Goal: Information Seeking & Learning: Check status

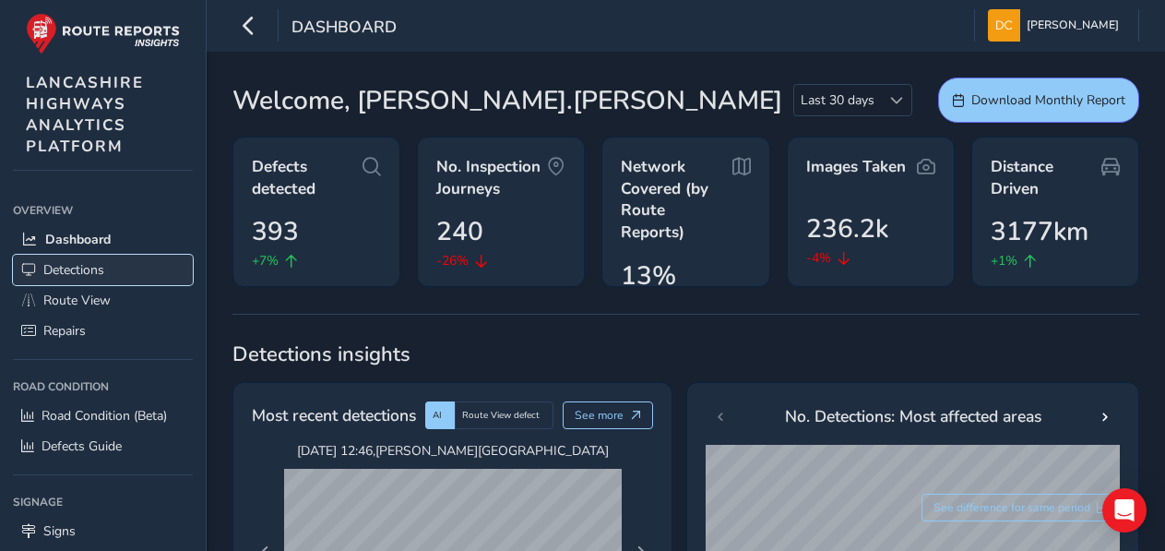
click at [62, 271] on span "Detections" at bounding box center [73, 270] width 61 height 18
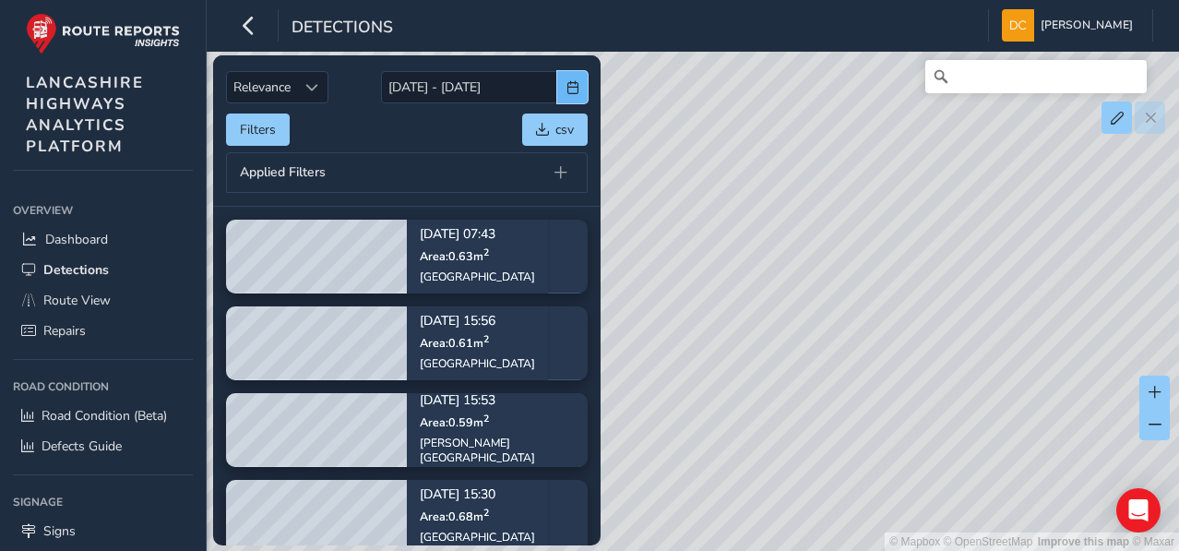
click at [579, 97] on button "button" at bounding box center [572, 87] width 30 height 32
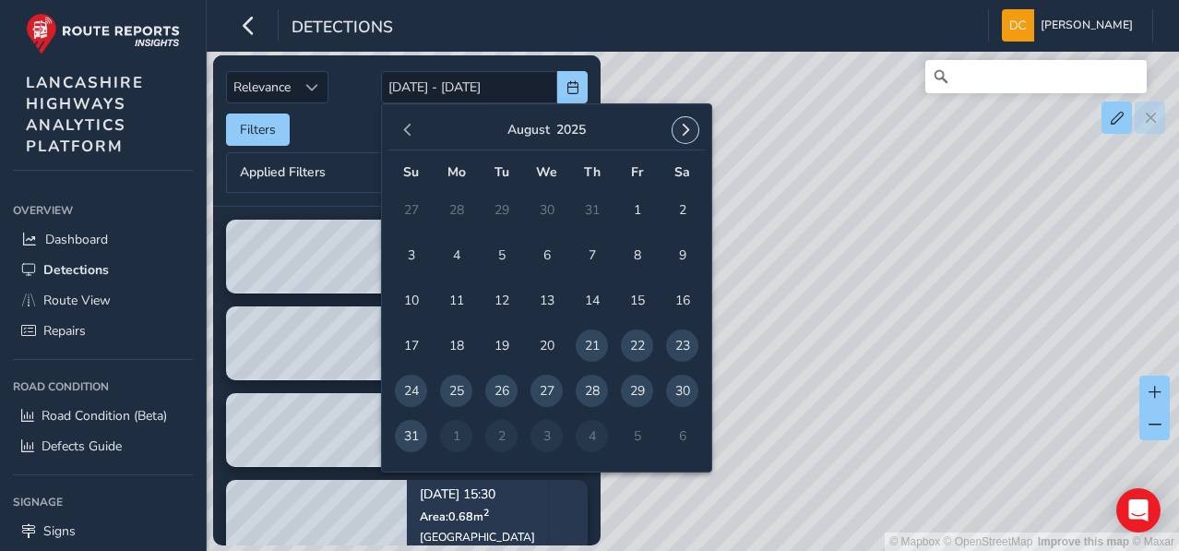
click at [685, 133] on span "button" at bounding box center [685, 130] width 13 height 13
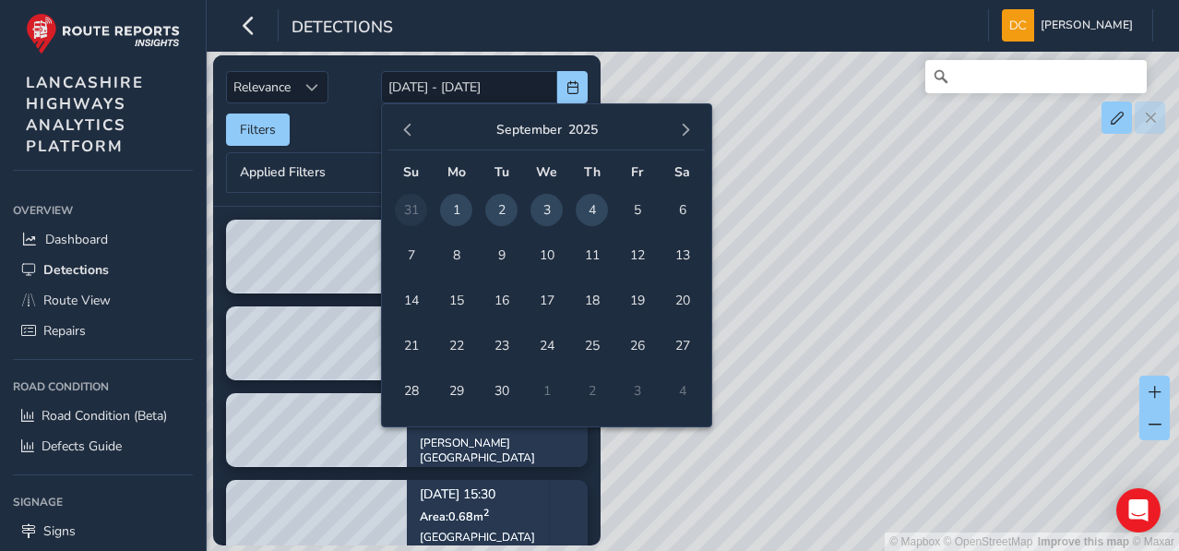
click at [448, 208] on span "1" at bounding box center [456, 210] width 32 height 32
type input "[DATE]"
click at [448, 208] on span "1" at bounding box center [456, 210] width 32 height 32
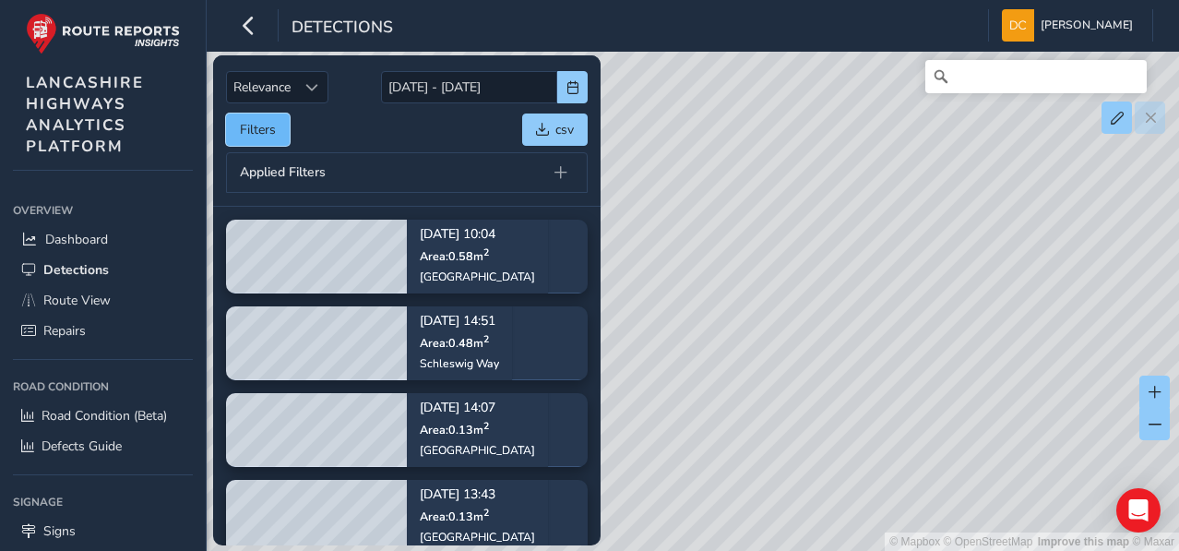
click at [267, 120] on button "Filters" at bounding box center [258, 129] width 64 height 32
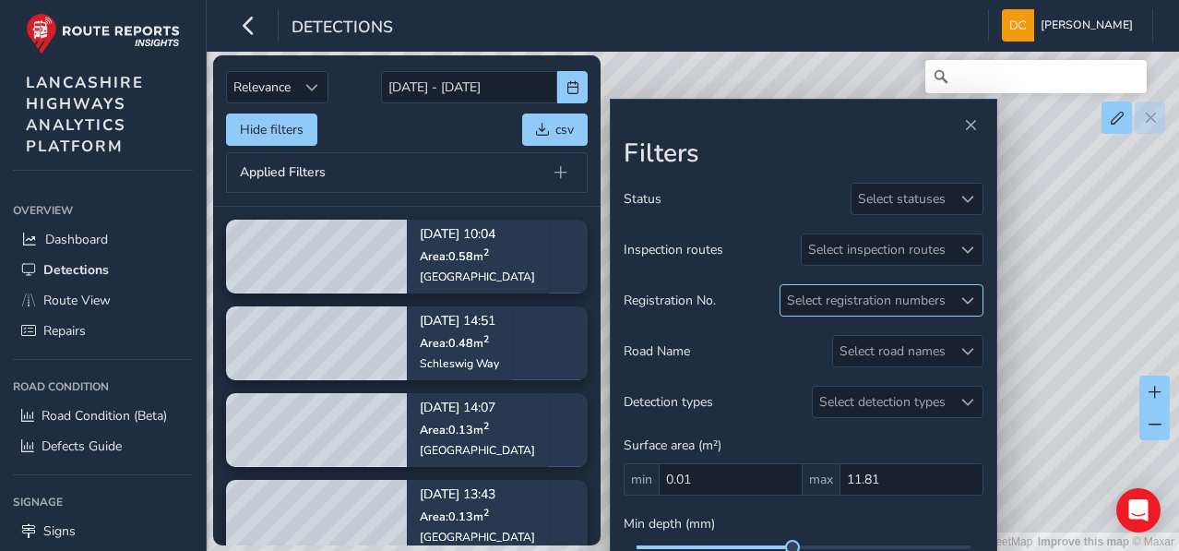
click at [966, 294] on span at bounding box center [967, 300] width 13 height 13
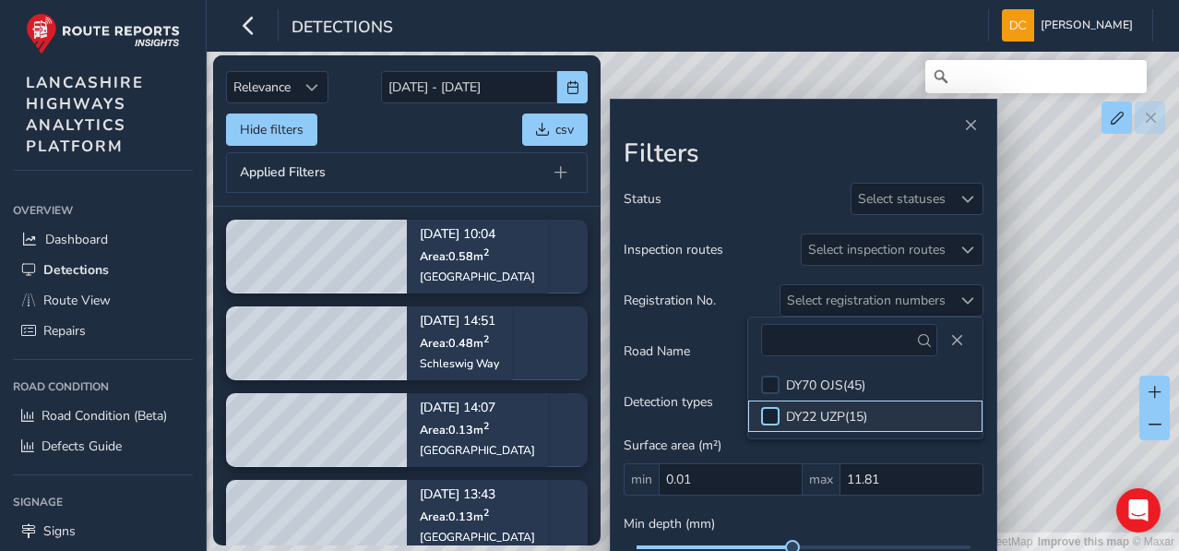
click at [771, 414] on div at bounding box center [770, 416] width 18 height 18
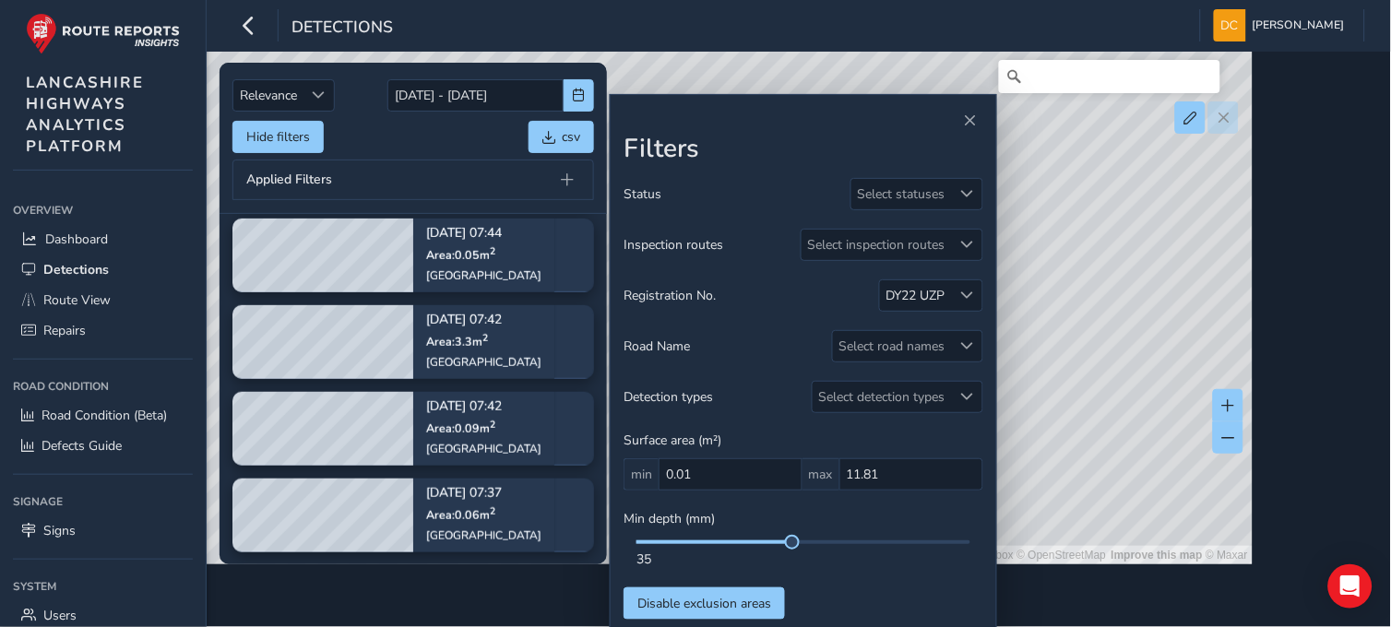
scroll to position [268, 0]
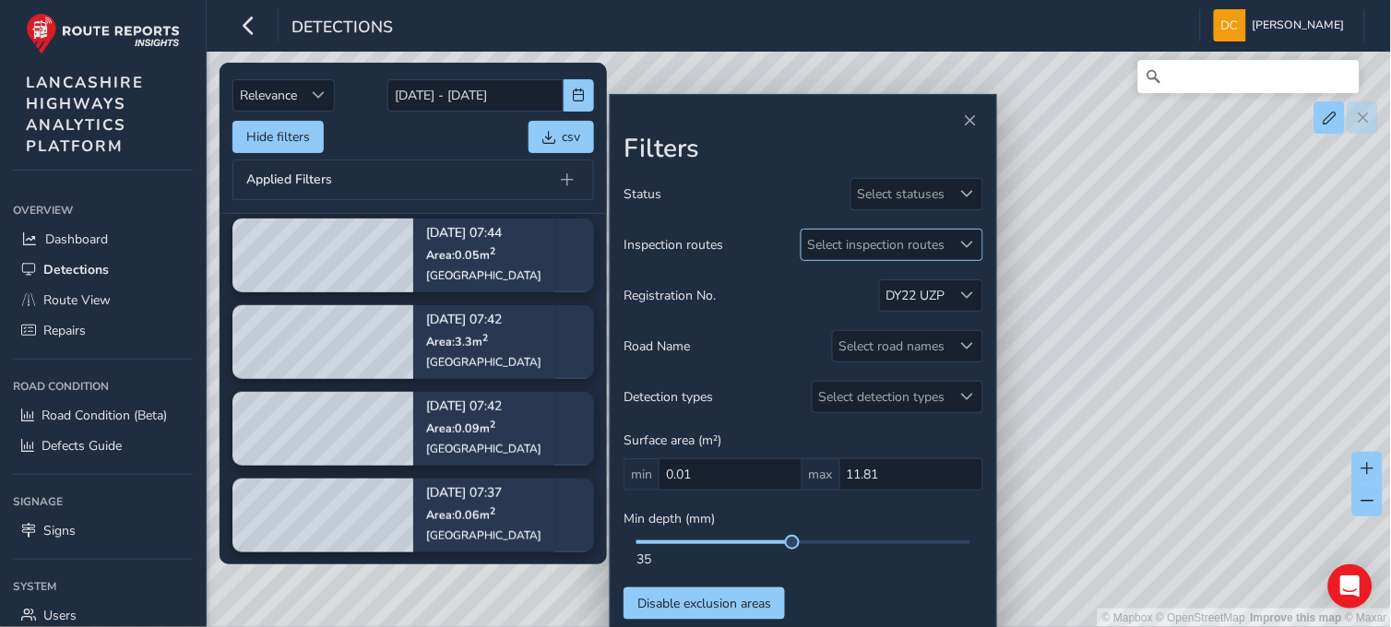
click at [963, 240] on span at bounding box center [967, 244] width 13 height 13
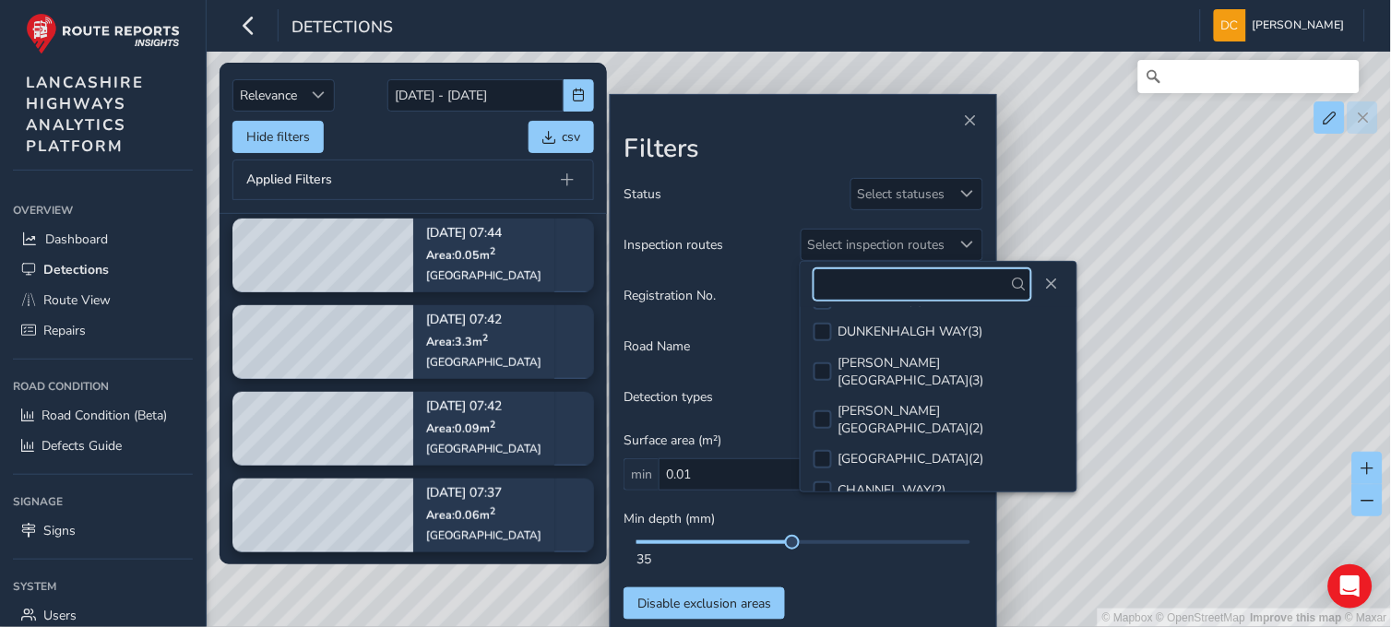
scroll to position [238, 0]
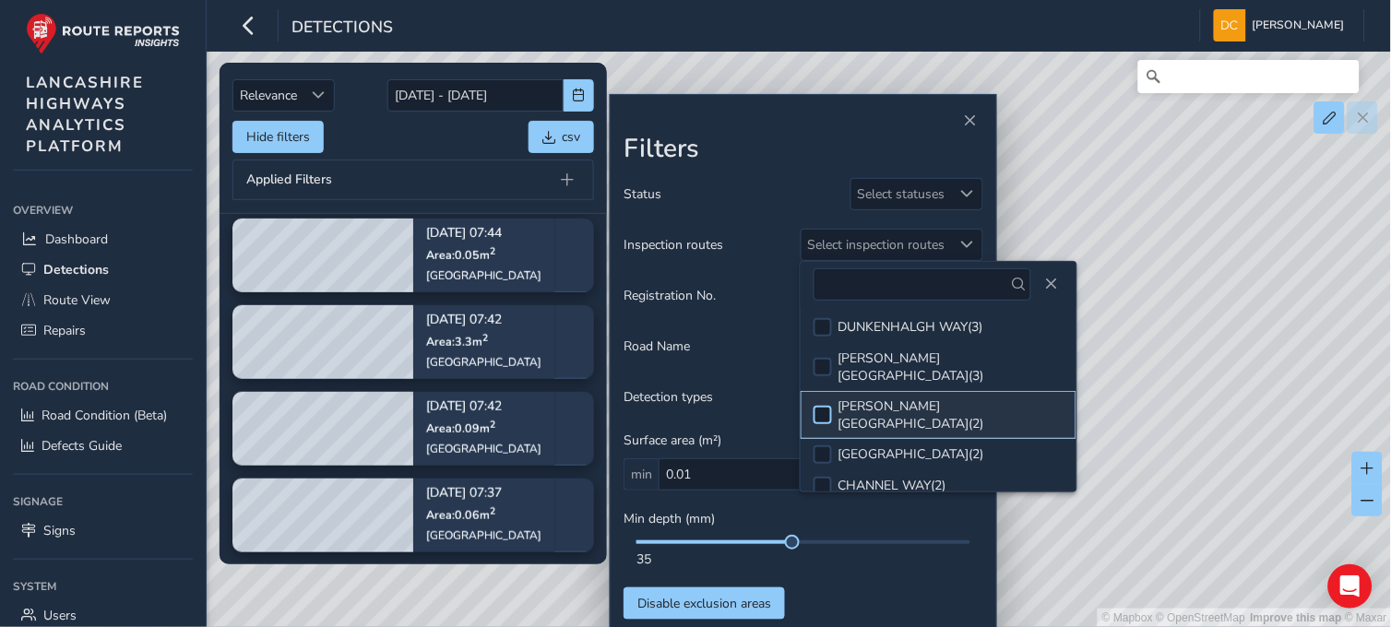
click at [816, 406] on div at bounding box center [822, 415] width 18 height 18
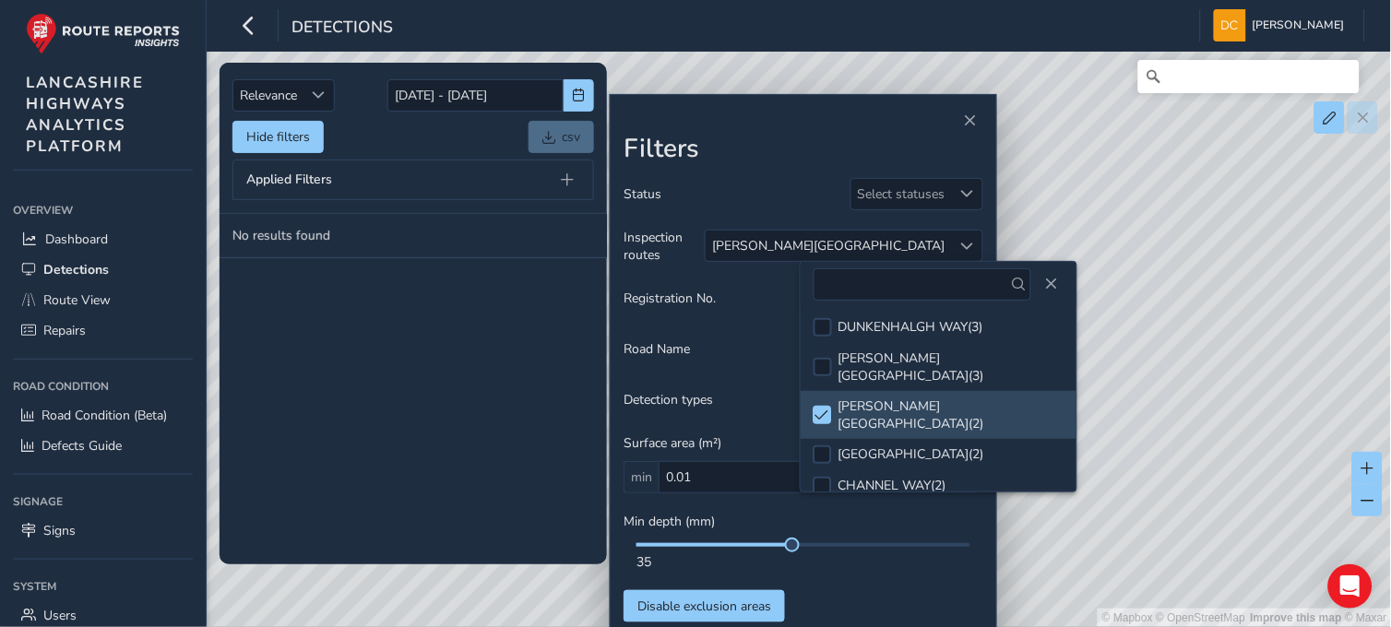
click at [658, 535] on div "Min depth (mm) 35" at bounding box center [803, 542] width 360 height 58
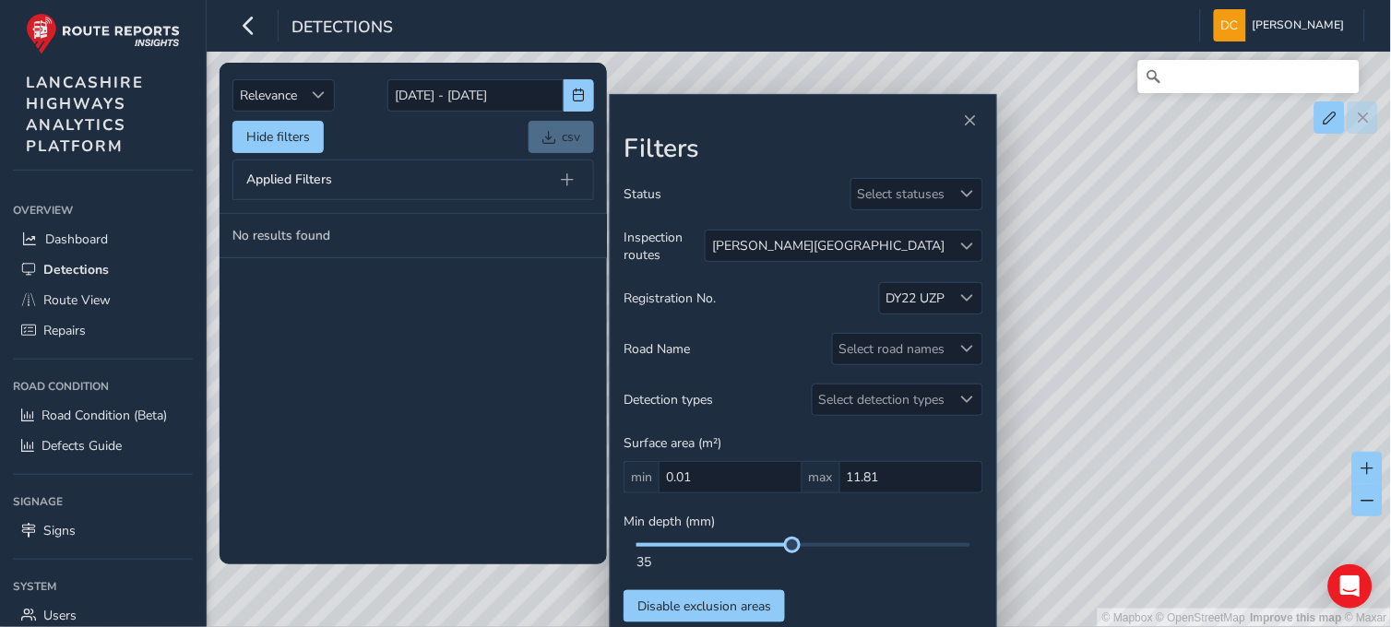
drag, startPoint x: 790, startPoint y: 541, endPoint x: 623, endPoint y: 545, distance: 167.0
click at [623, 545] on div "35" at bounding box center [803, 557] width 360 height 28
click at [706, 543] on span at bounding box center [714, 545] width 156 height 4
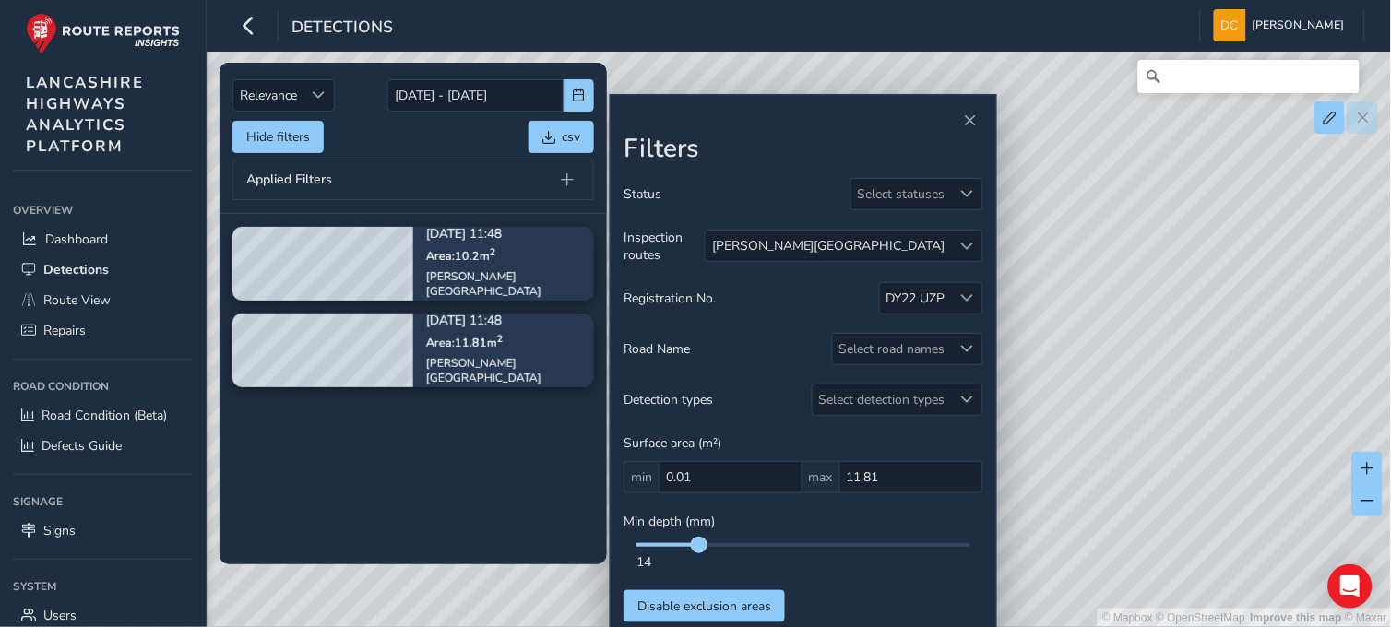
drag, startPoint x: 795, startPoint y: 546, endPoint x: 695, endPoint y: 544, distance: 99.6
click at [695, 544] on span at bounding box center [699, 545] width 15 height 15
click at [756, 539] on div "Min depth (mm) 14" at bounding box center [803, 542] width 360 height 58
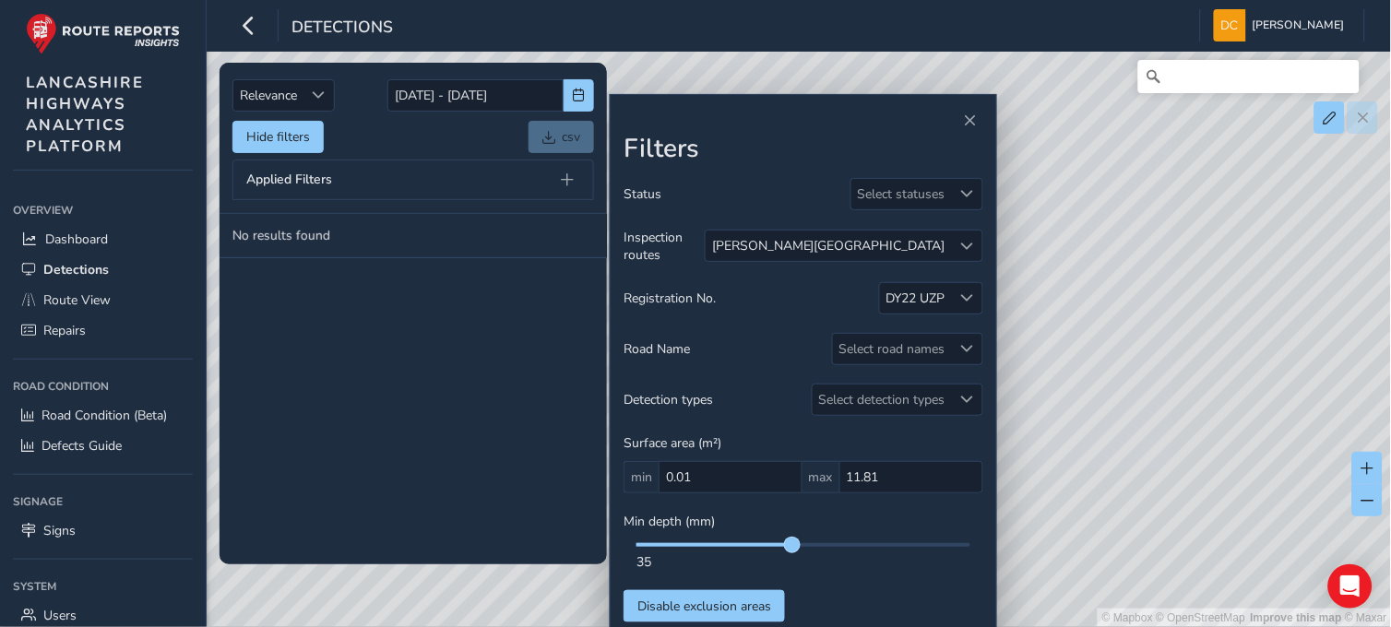
drag, startPoint x: 698, startPoint y: 541, endPoint x: 793, endPoint y: 544, distance: 95.0
click at [793, 544] on span at bounding box center [792, 545] width 15 height 15
click at [965, 233] on div at bounding box center [967, 246] width 30 height 30
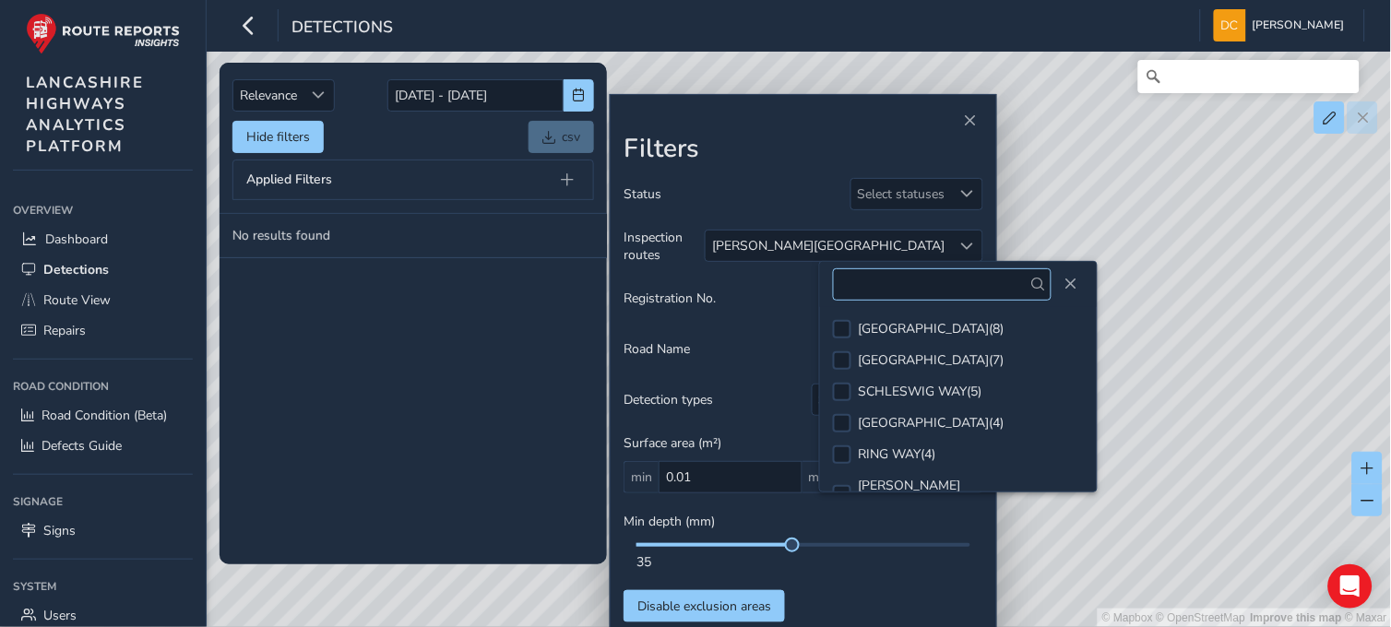
scroll to position [135, 0]
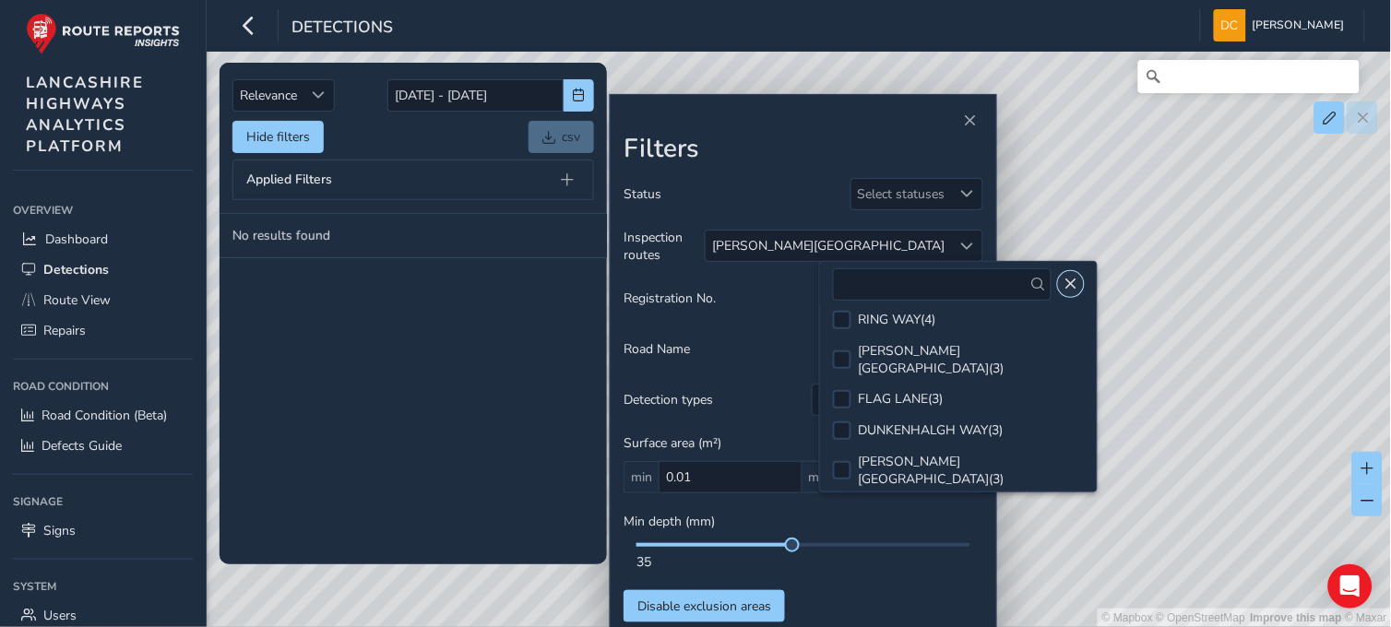
click at [1064, 283] on span "Close" at bounding box center [1070, 284] width 13 height 13
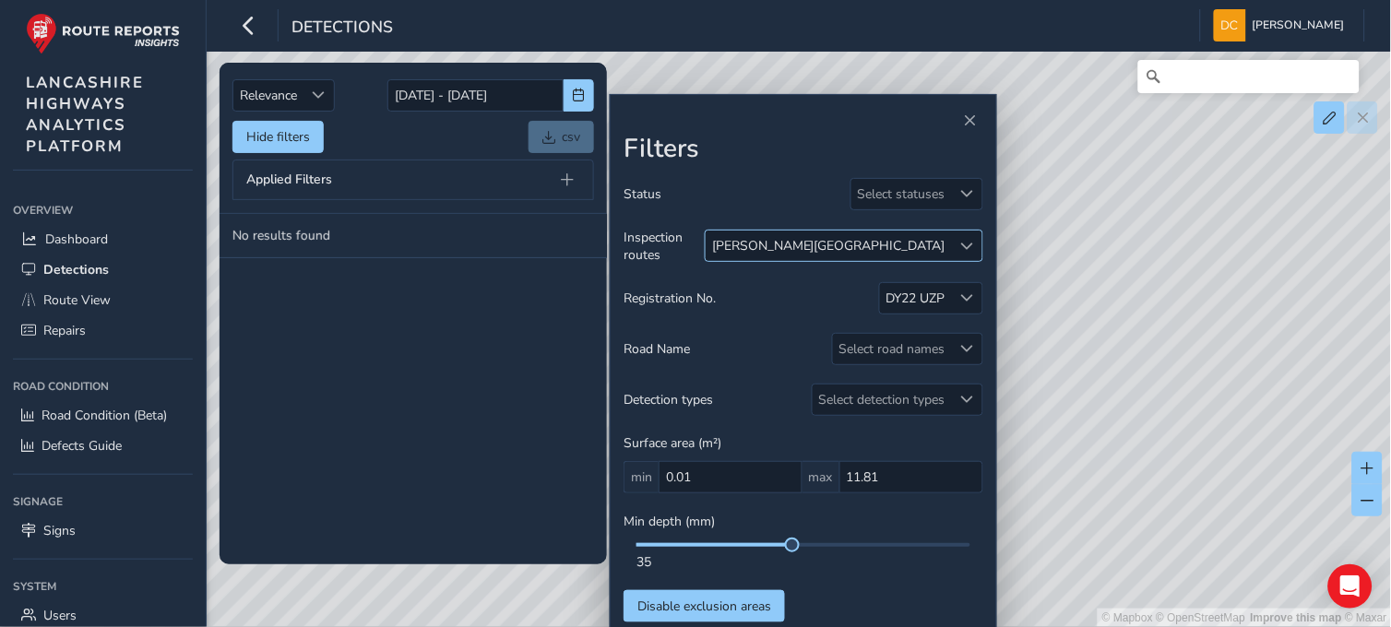
click at [975, 244] on div at bounding box center [967, 246] width 30 height 30
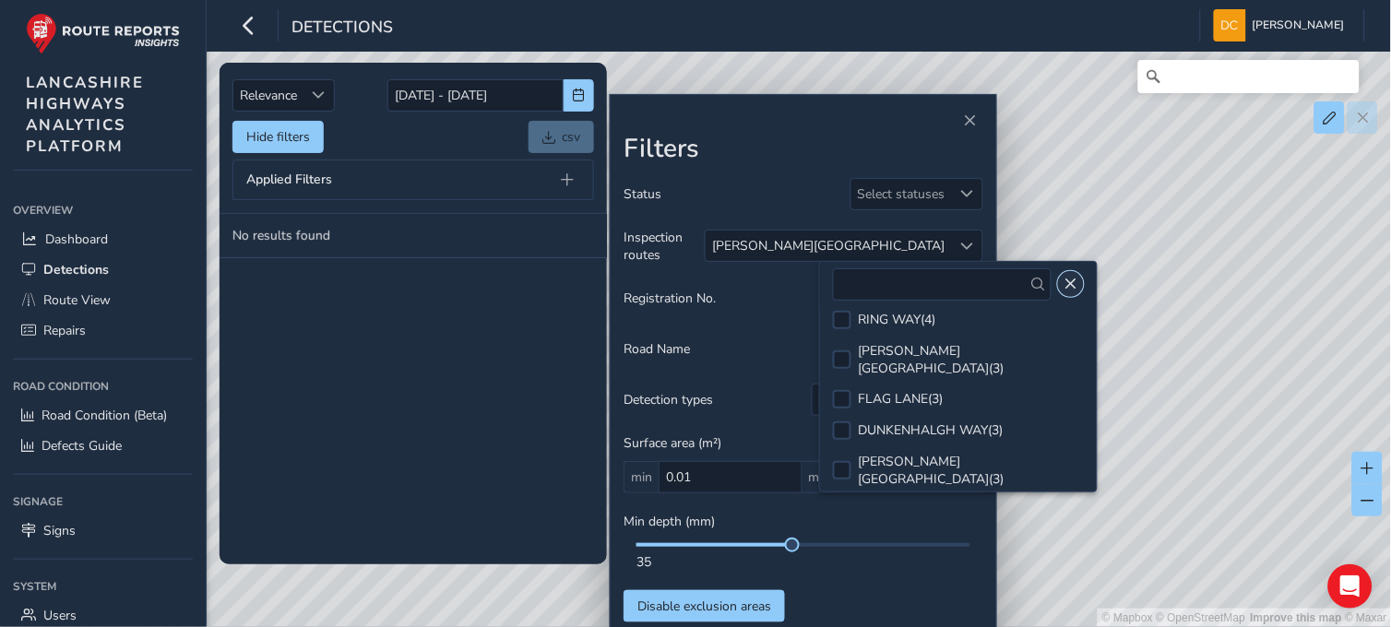
click at [1064, 278] on span "Close" at bounding box center [1070, 284] width 13 height 13
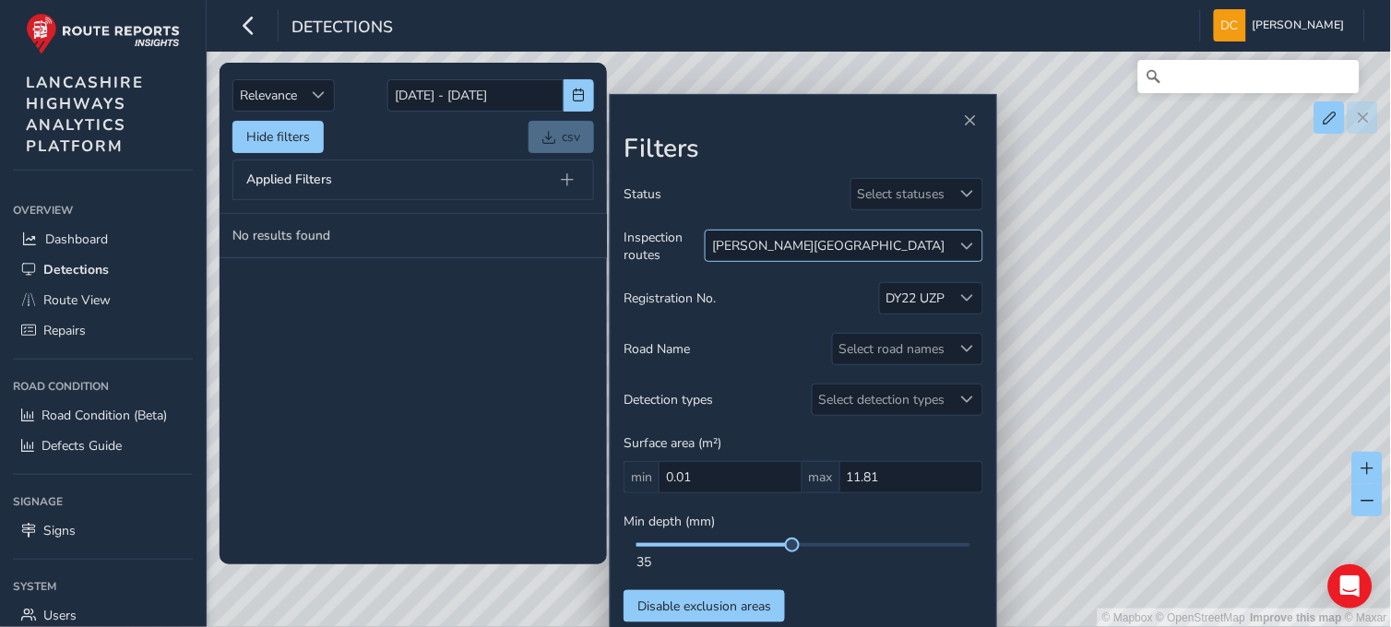
click at [978, 243] on div at bounding box center [967, 246] width 30 height 30
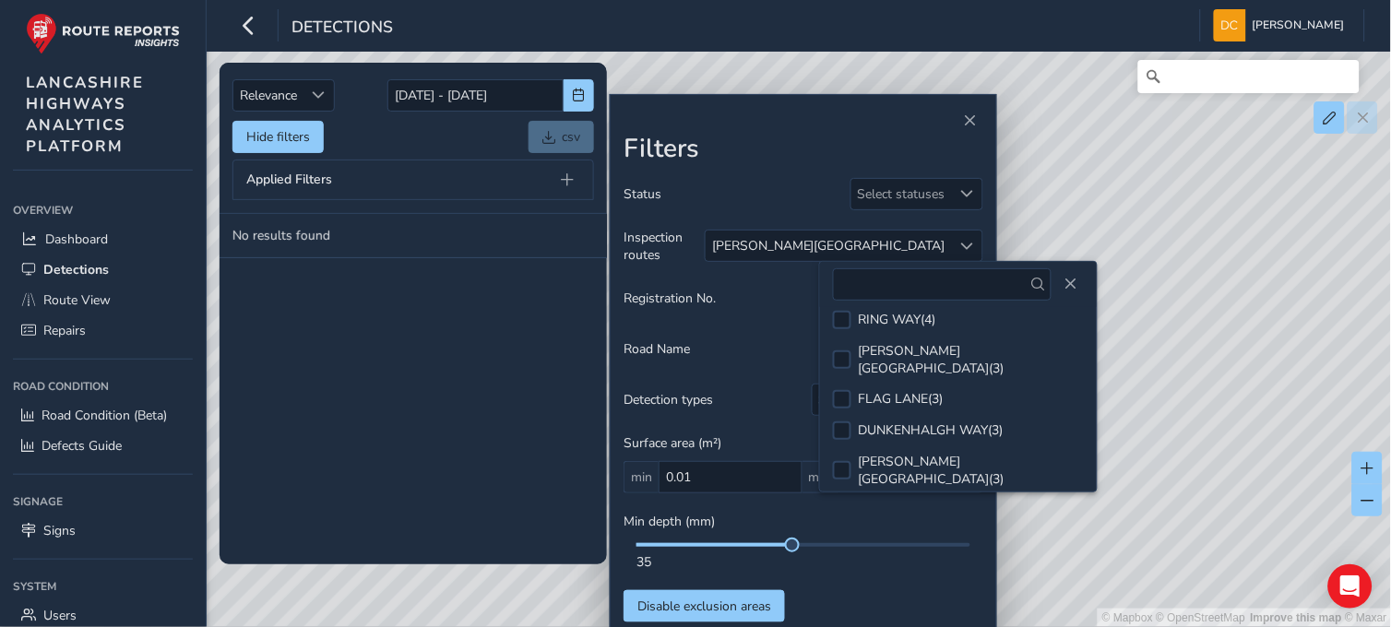
click at [840, 512] on span at bounding box center [843, 518] width 14 height 13
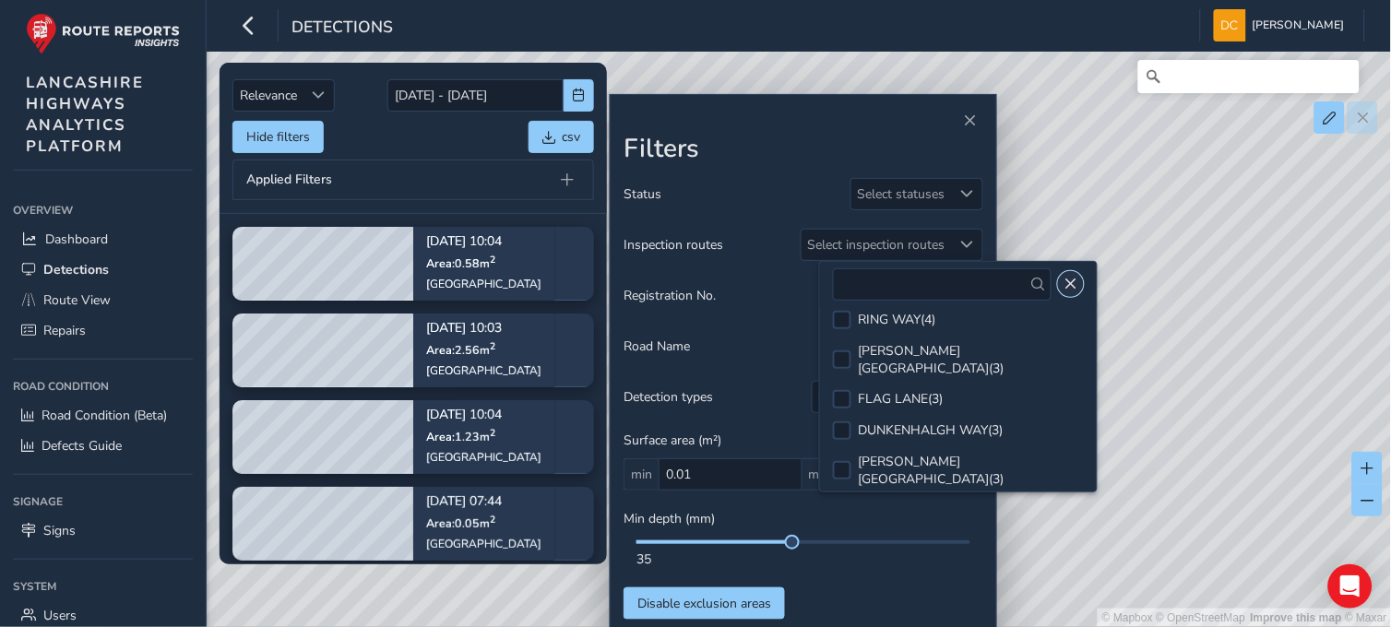
click at [1058, 291] on button "Close" at bounding box center [1071, 284] width 26 height 26
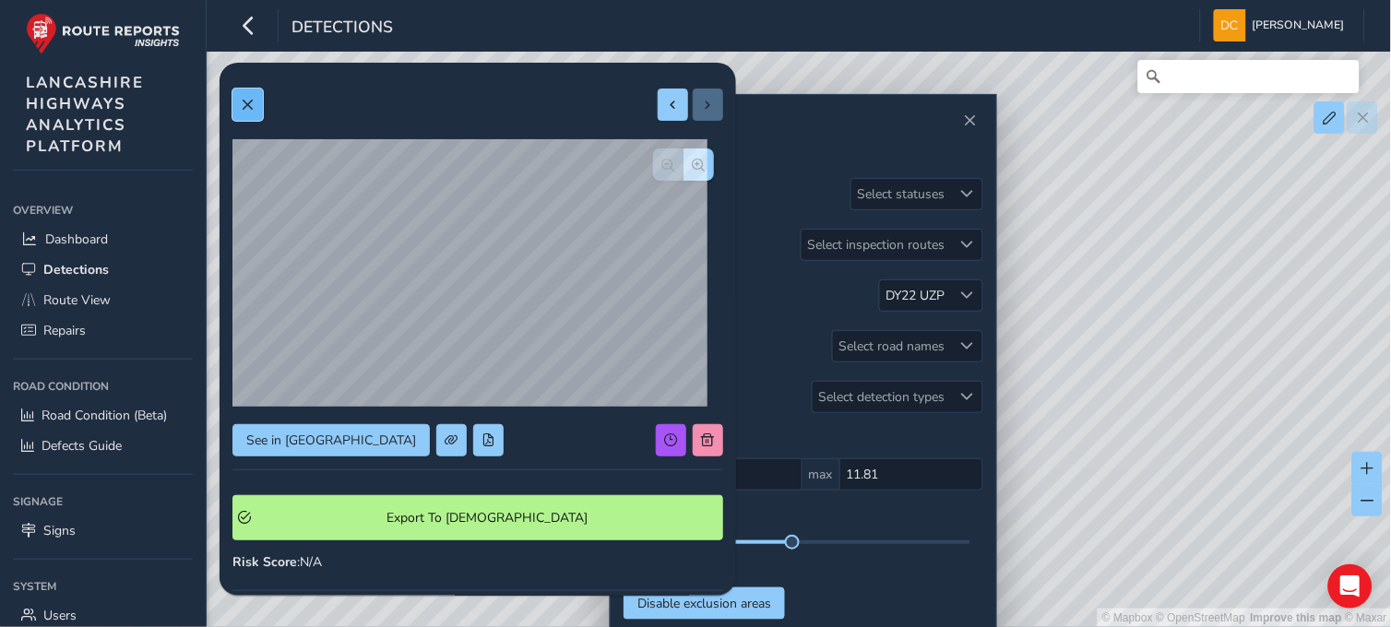
click at [255, 105] on button at bounding box center [247, 105] width 30 height 32
click at [244, 100] on span at bounding box center [247, 105] width 13 height 13
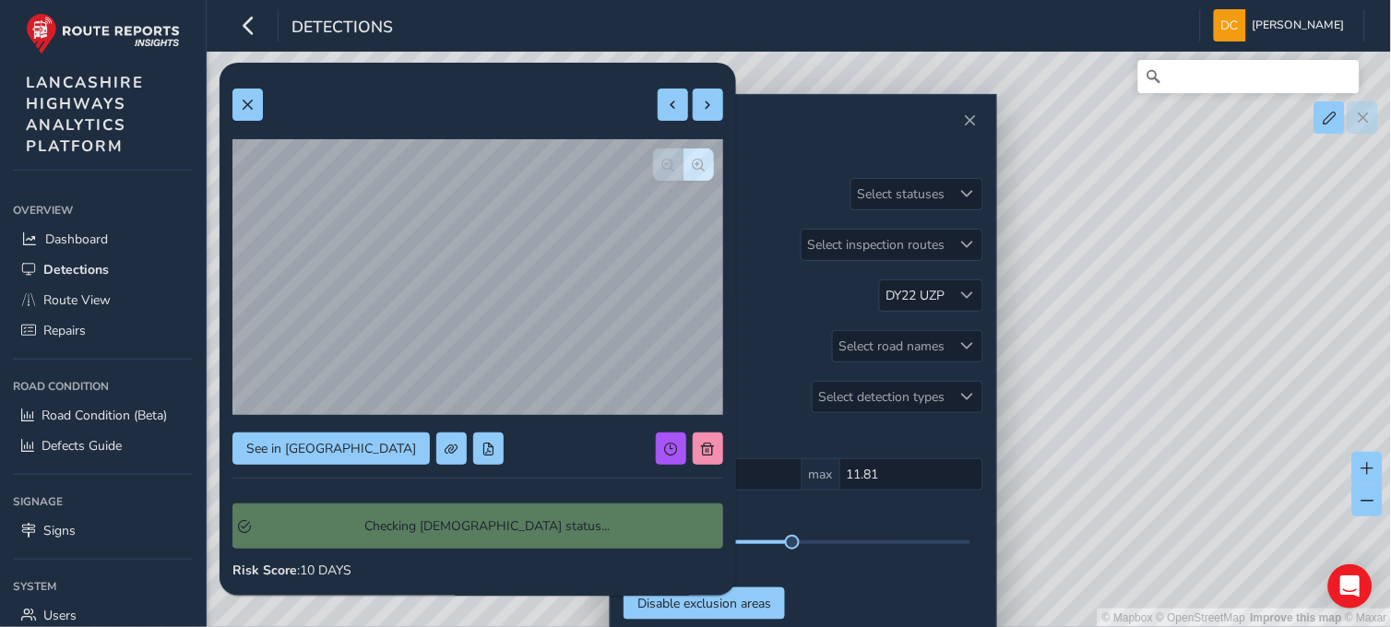
click at [347, 418] on div "See in Route View Checking Symology status... Risk Score : 10 DAYS Recorded [DA…" at bounding box center [477, 525] width 491 height 898
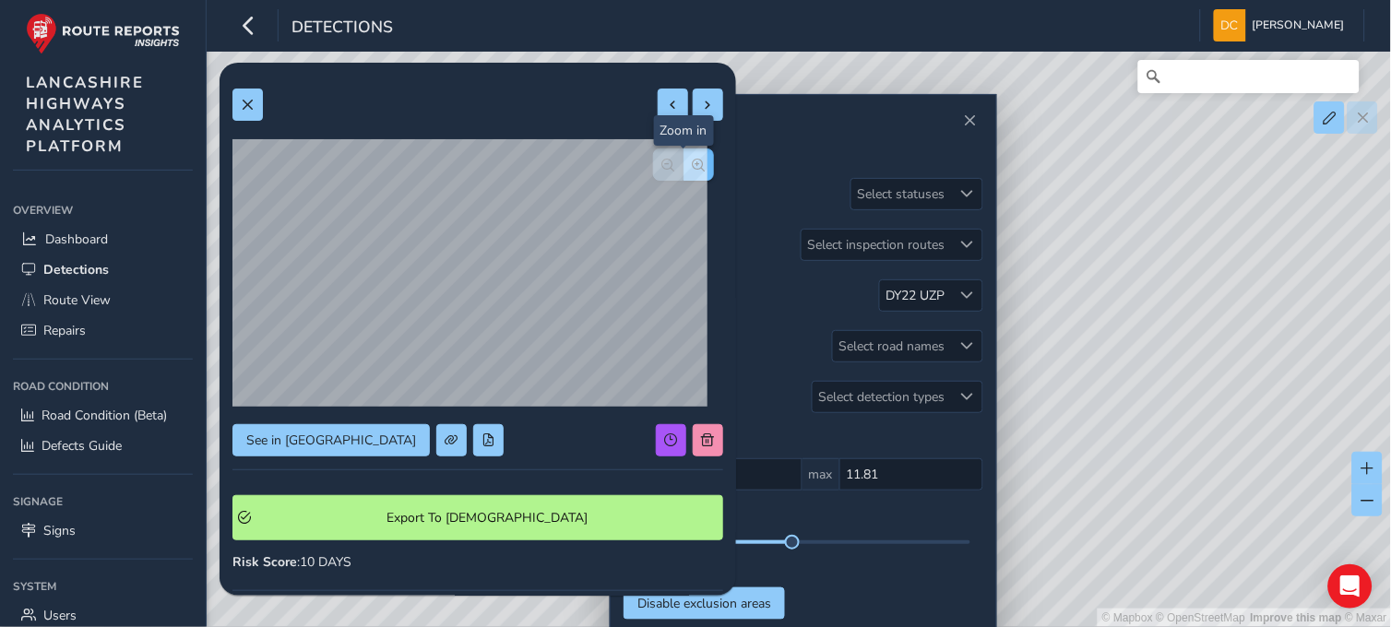
click at [693, 160] on span "button" at bounding box center [699, 165] width 13 height 13
click at [693, 162] on span "button" at bounding box center [699, 165] width 13 height 13
click at [662, 164] on span "button" at bounding box center [668, 165] width 13 height 13
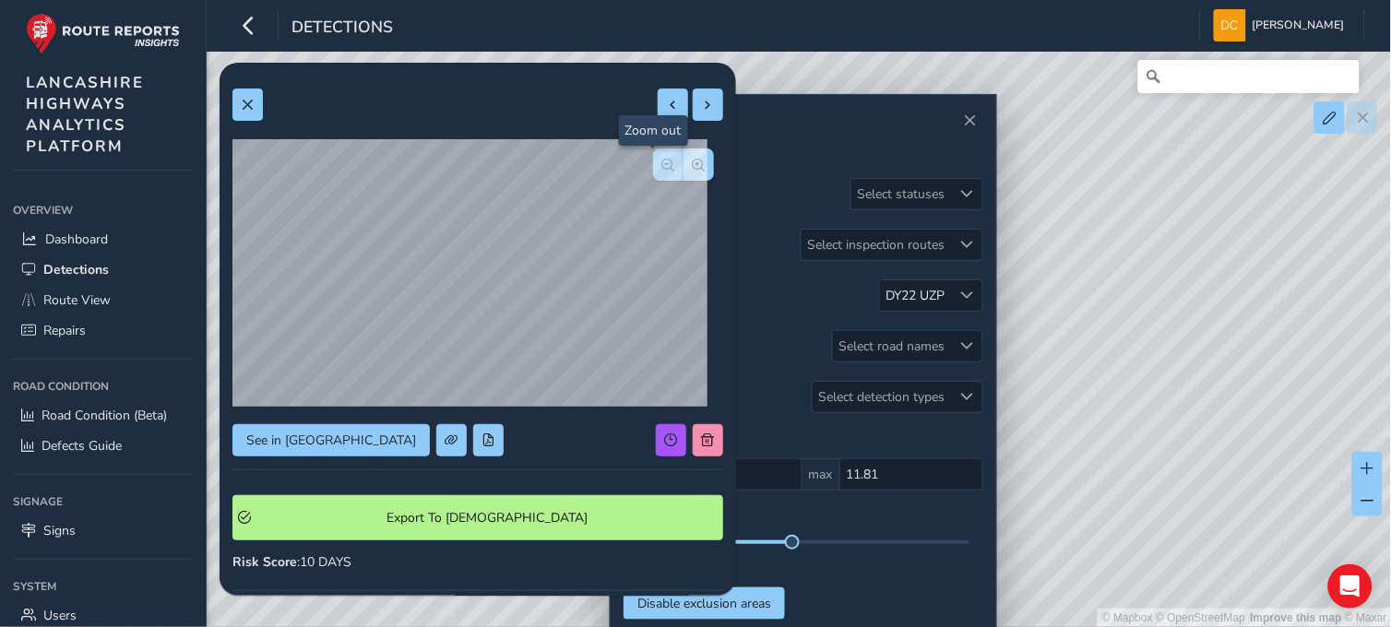
click at [662, 164] on span "button" at bounding box center [668, 165] width 13 height 13
click at [658, 164] on div at bounding box center [683, 164] width 61 height 32
